Goal: Task Accomplishment & Management: Complete application form

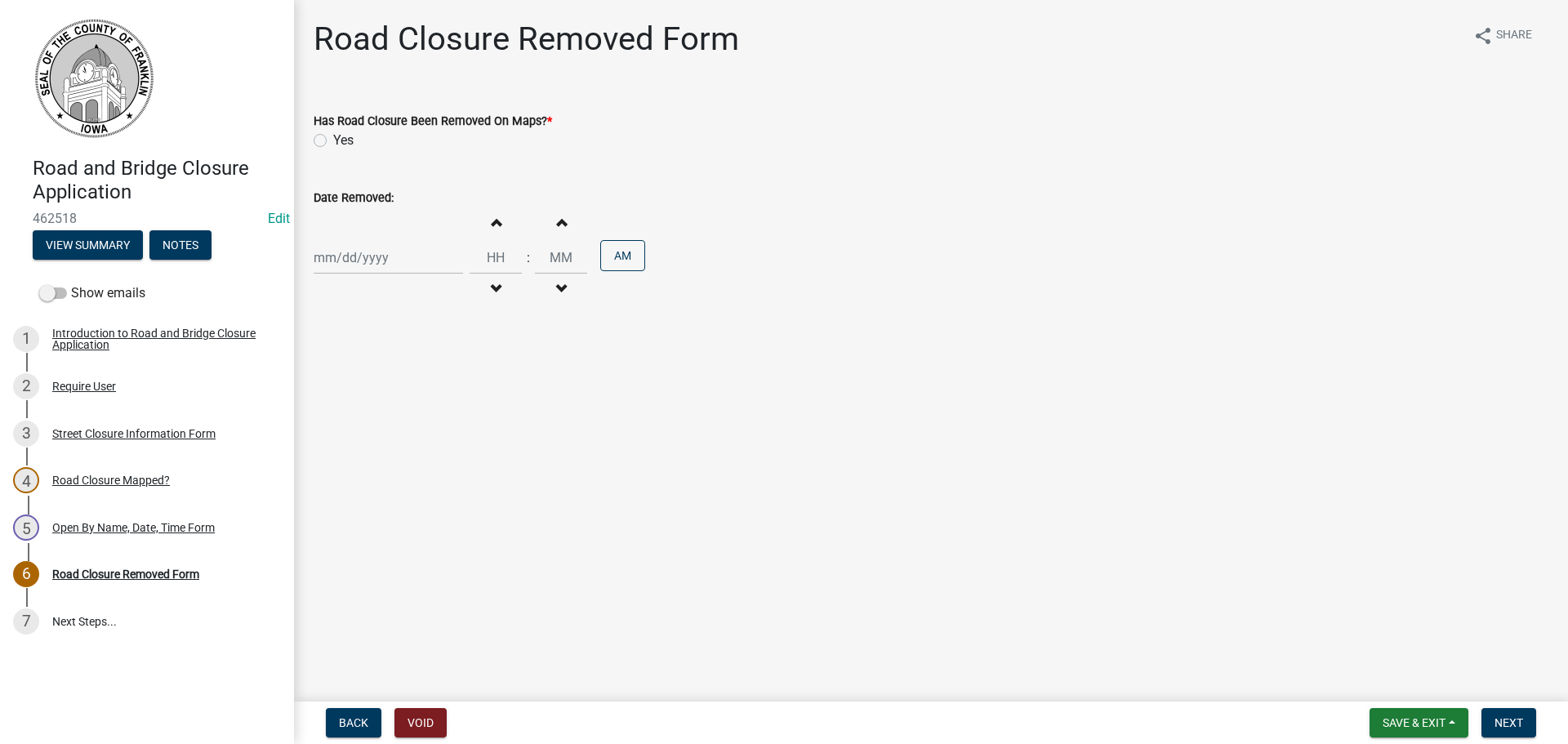
click at [383, 256] on div at bounding box center [388, 257] width 150 height 33
select select "8"
select select "2025"
click at [356, 394] on div "12" at bounding box center [356, 396] width 26 height 26
type input "08/12/2025"
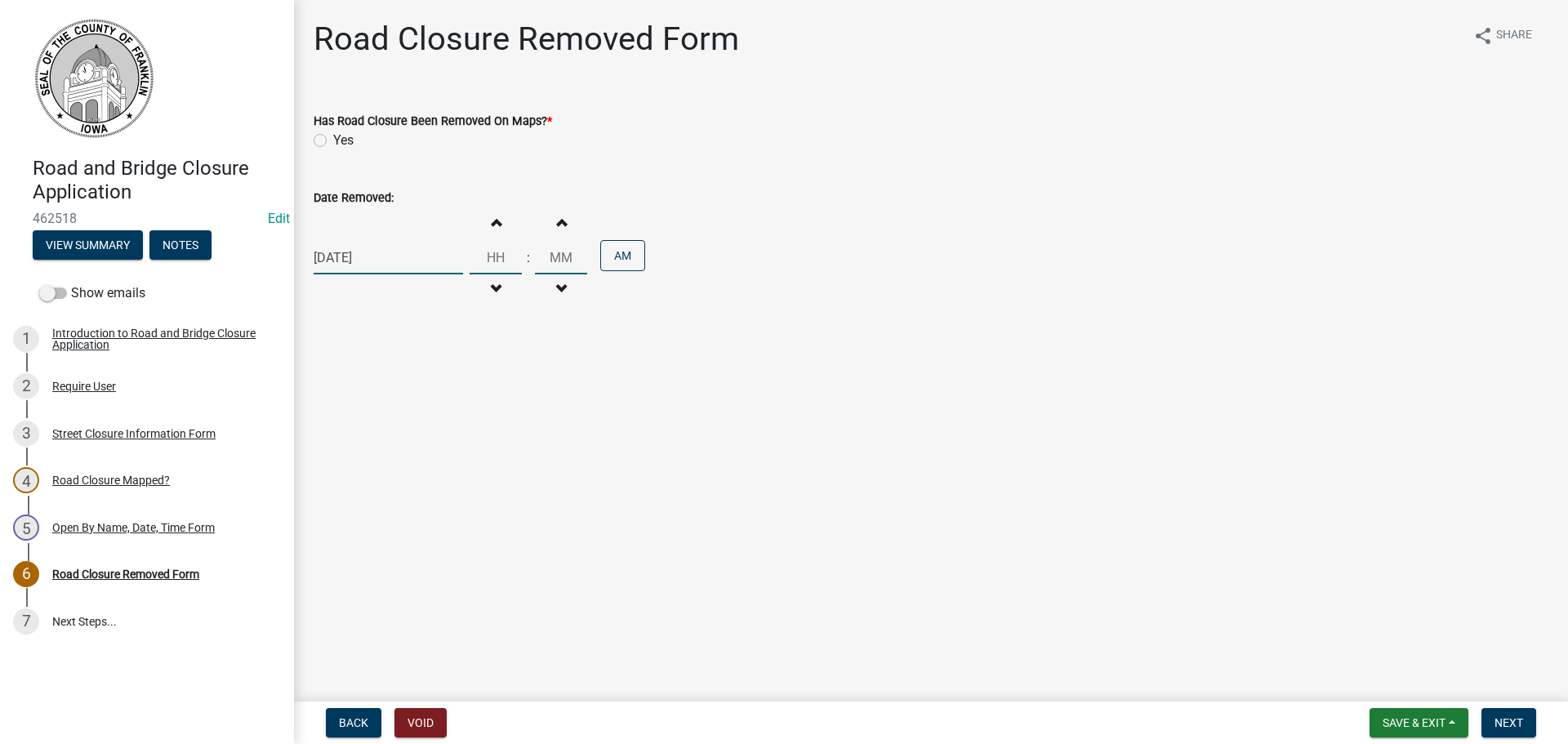
click at [483, 262] on input "Hours" at bounding box center [496, 257] width 52 height 33
type input "03"
click at [552, 258] on input "00" at bounding box center [561, 257] width 52 height 33
type input "11"
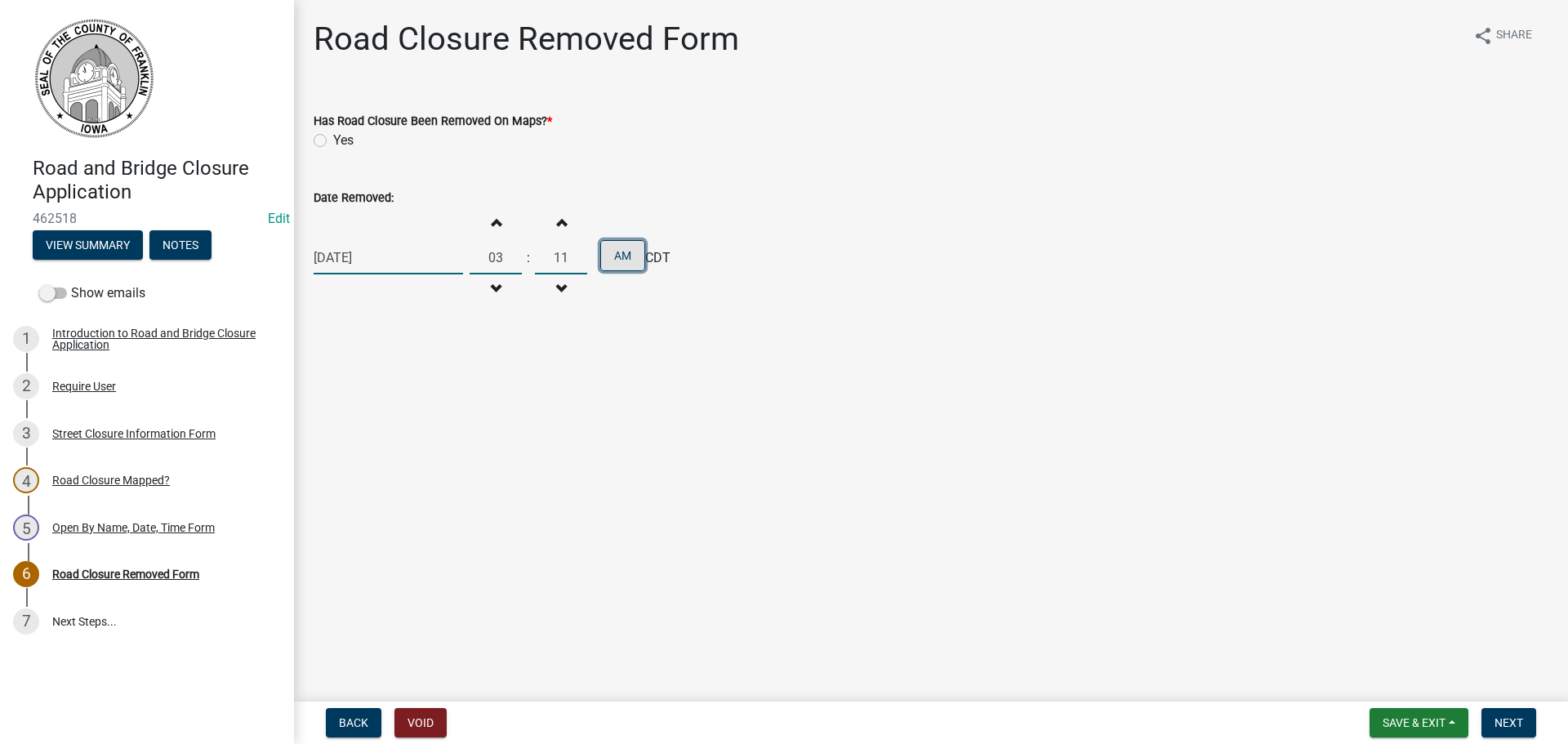
click at [609, 261] on button "AM" at bounding box center [623, 256] width 45 height 31
drag, startPoint x: 636, startPoint y: 340, endPoint x: 657, endPoint y: 343, distance: 21.2
click at [636, 340] on main "Road Closure Removed Form share Share Has Road Closure Been Removed On Maps? * …" at bounding box center [932, 348] width 1275 height 695
click at [1507, 726] on span "Next" at bounding box center [1509, 723] width 29 height 13
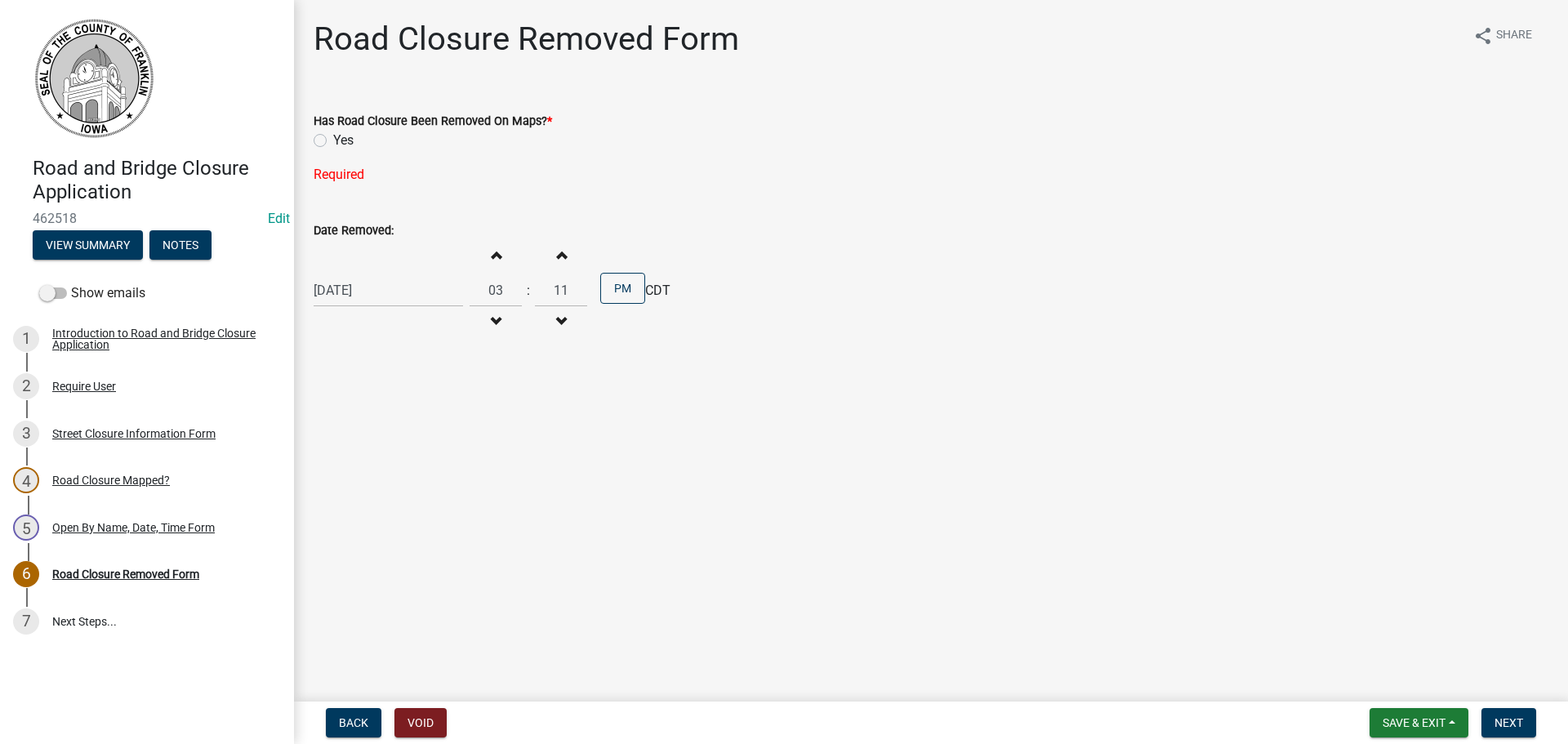
click at [333, 143] on label "Yes" at bounding box center [343, 141] width 21 height 20
click at [333, 142] on input "Yes" at bounding box center [339, 136] width 11 height 11
radio input "true"
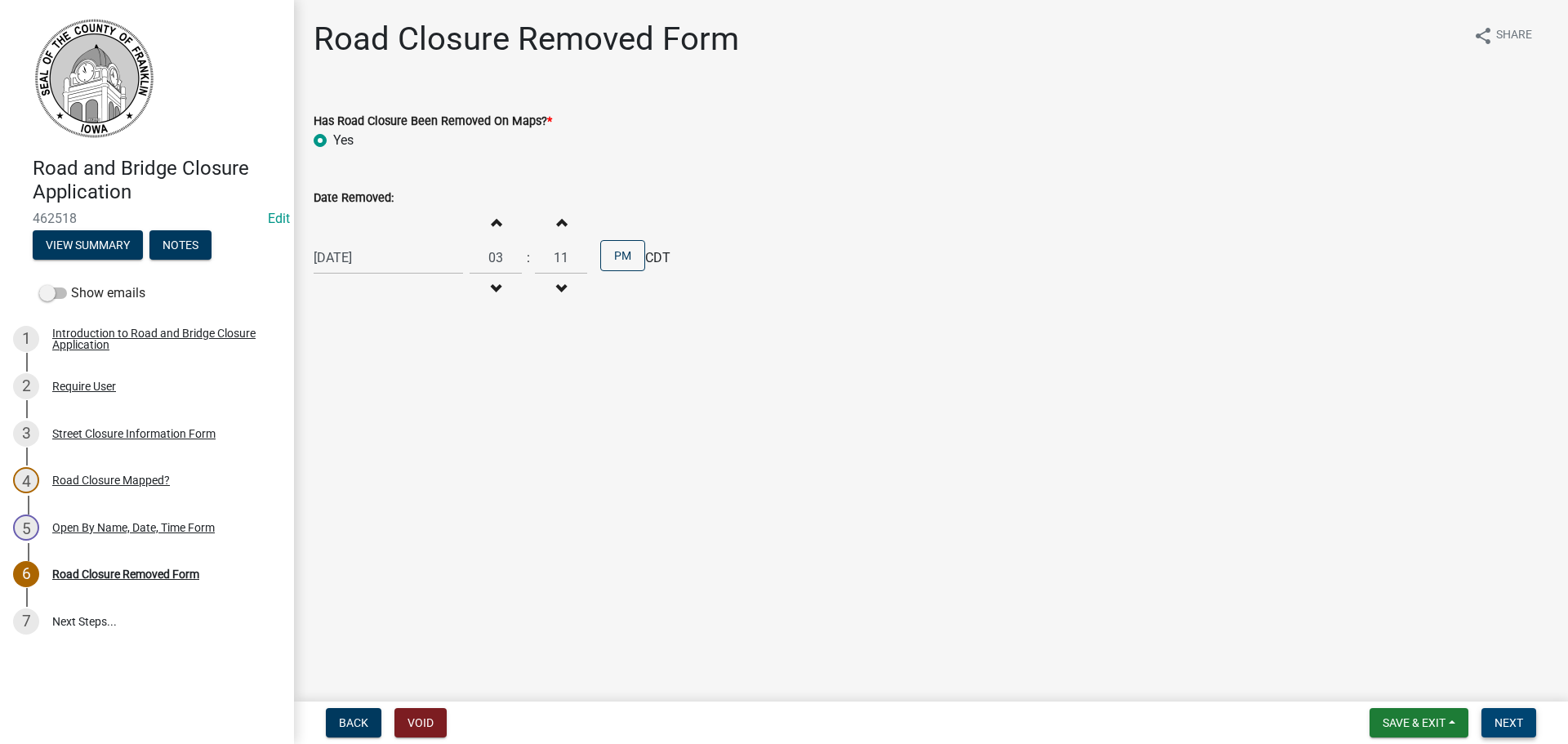
click at [1508, 714] on button "Next" at bounding box center [1508, 722] width 55 height 30
